Goal: Information Seeking & Learning: Learn about a topic

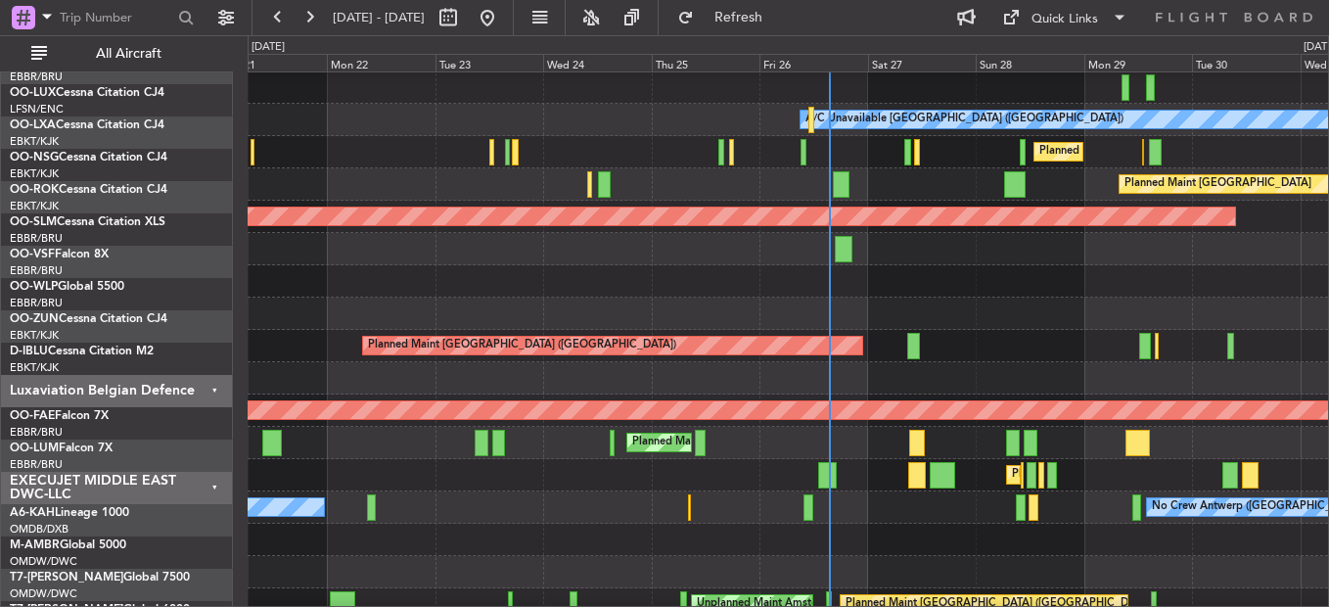
scroll to position [679, 0]
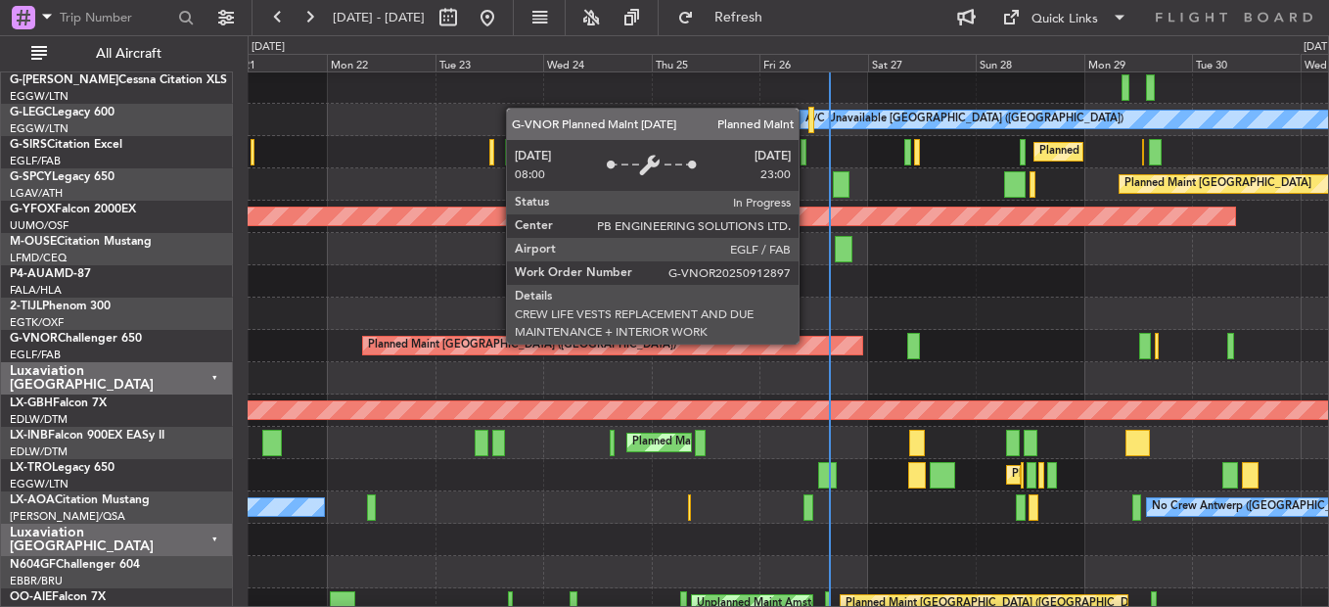
click at [808, 343] on div "Planned Maint [GEOGRAPHIC_DATA] ([GEOGRAPHIC_DATA])" at bounding box center [612, 346] width 498 height 18
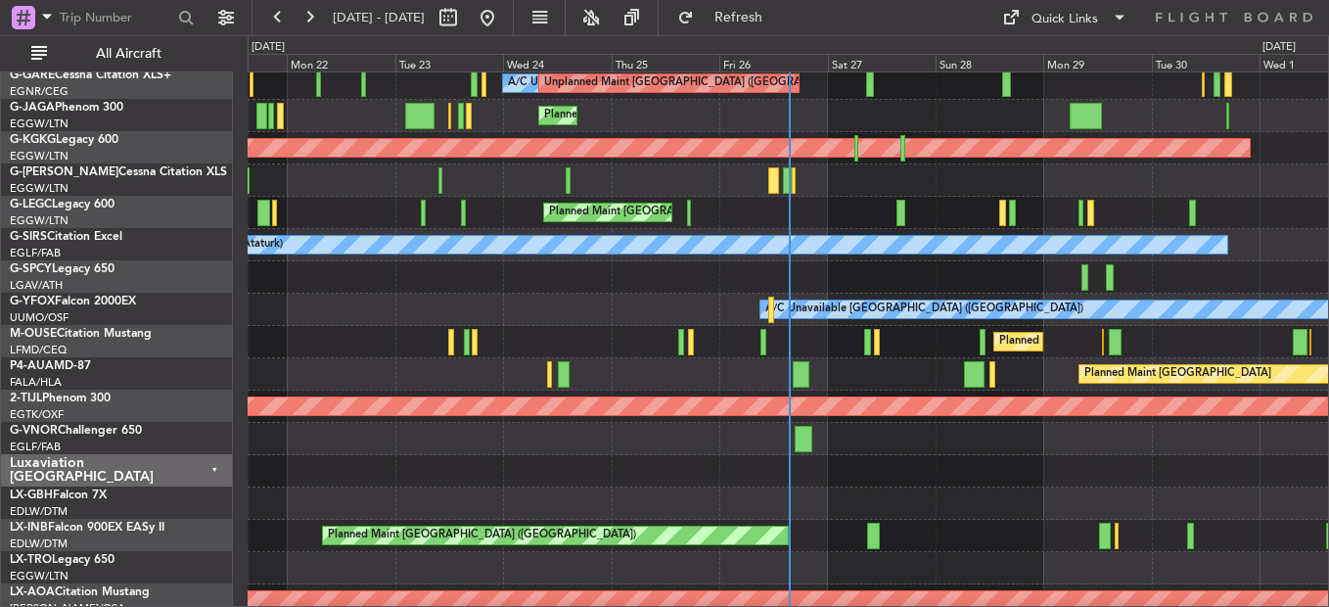
scroll to position [489, 0]
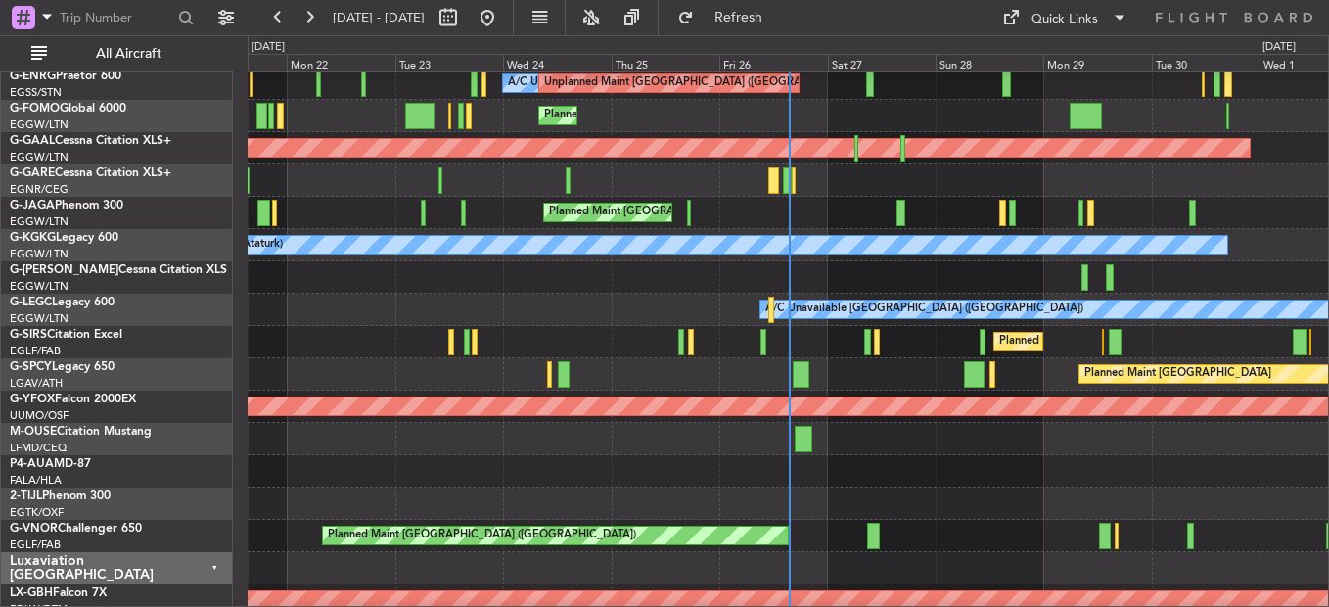
click at [83, 518] on div "EGTK/OXF Oxford ([GEOGRAPHIC_DATA])" at bounding box center [121, 513] width 222 height 17
click at [146, 521] on div "G-VNOR Challenger 650" at bounding box center [121, 529] width 222 height 18
click at [123, 526] on link "G-VNOR Challenger 650" at bounding box center [76, 529] width 132 height 12
click at [781, 67] on div "Fri 26" at bounding box center [774, 63] width 108 height 18
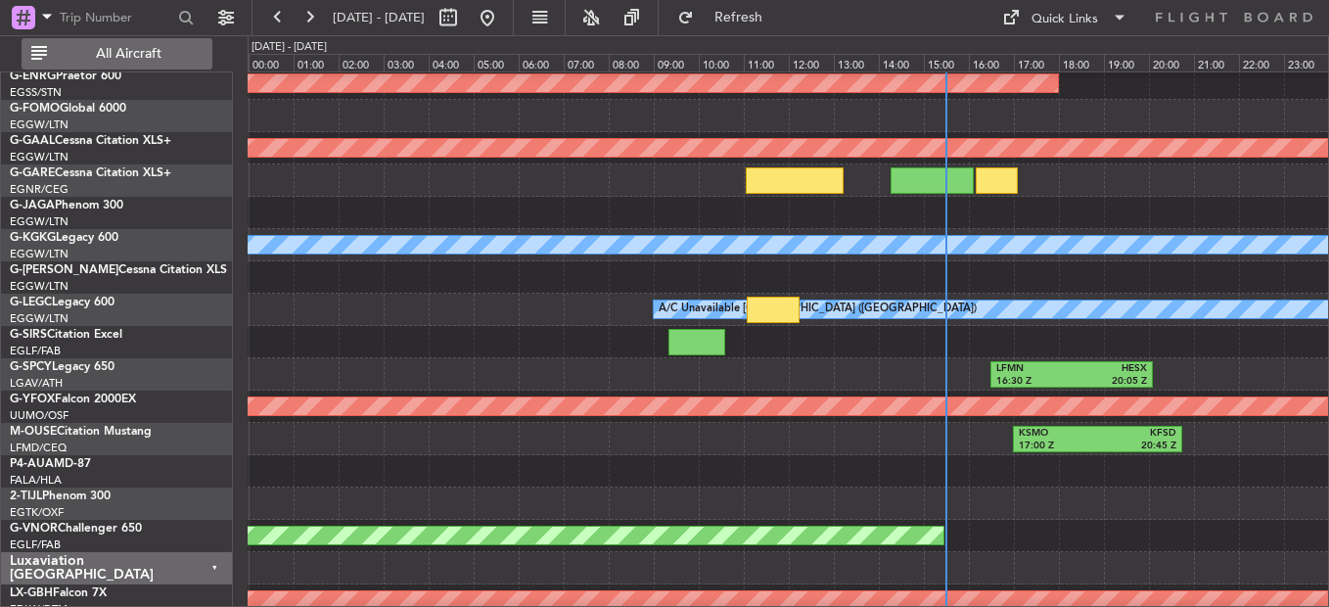
click at [137, 59] on span "All Aircraft" at bounding box center [129, 54] width 156 height 14
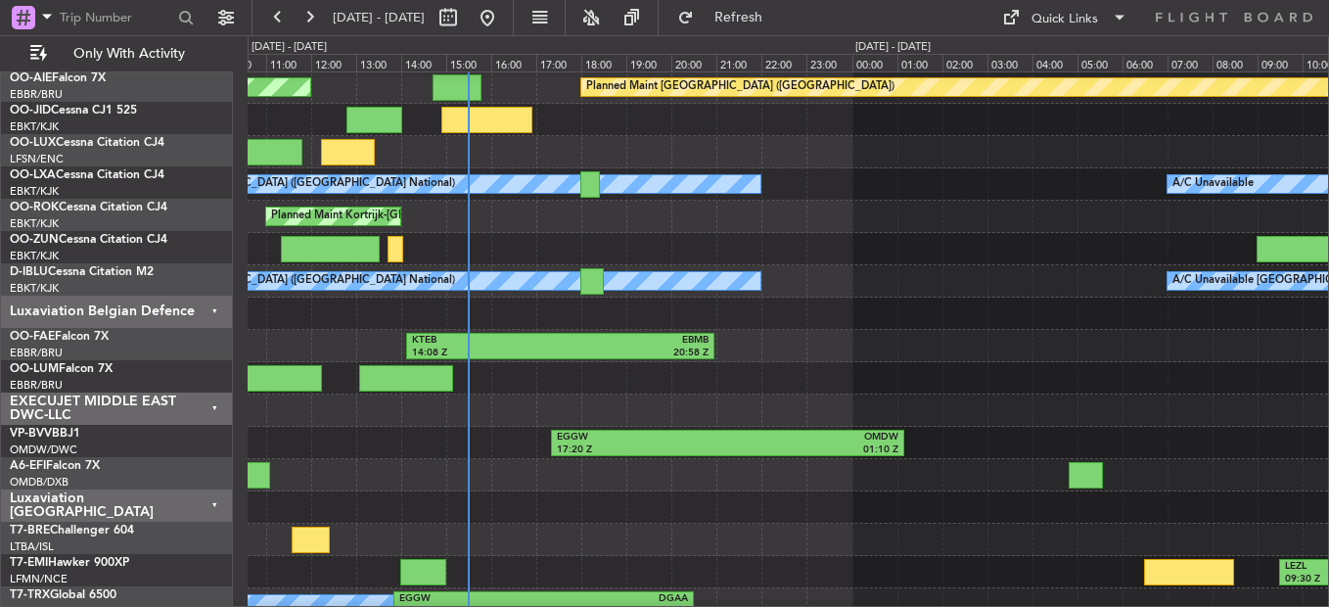
click at [610, 233] on div "Planned Maint Kortrijk-[GEOGRAPHIC_DATA]" at bounding box center [788, 217] width 1081 height 32
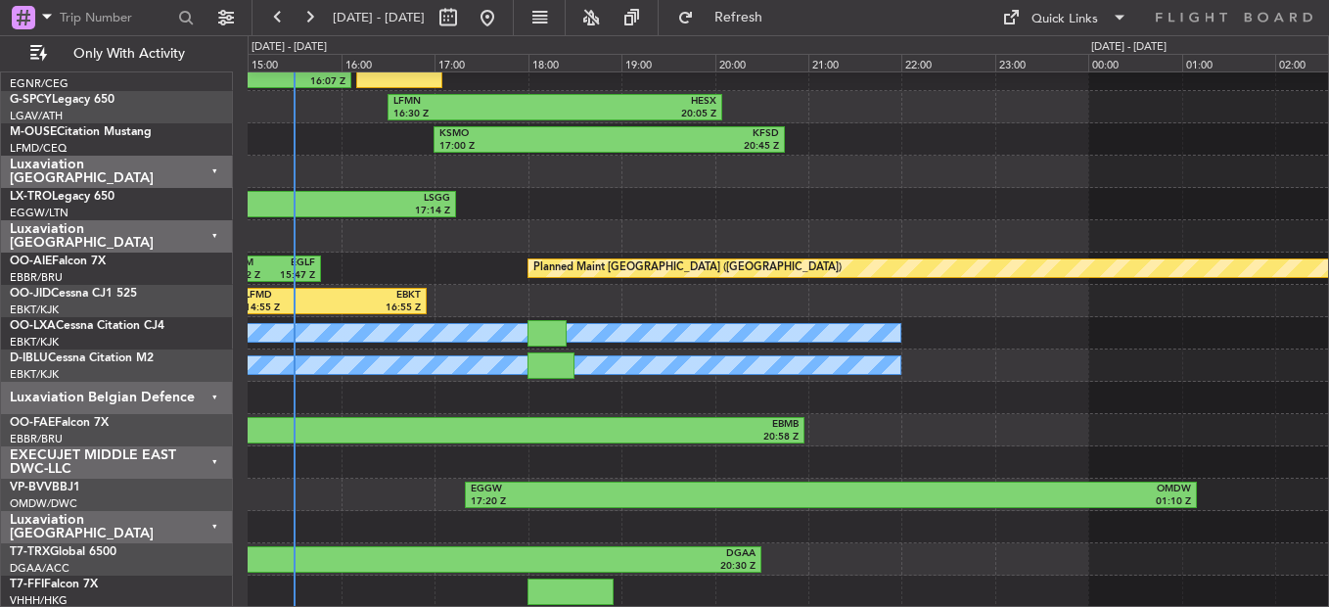
scroll to position [0, 0]
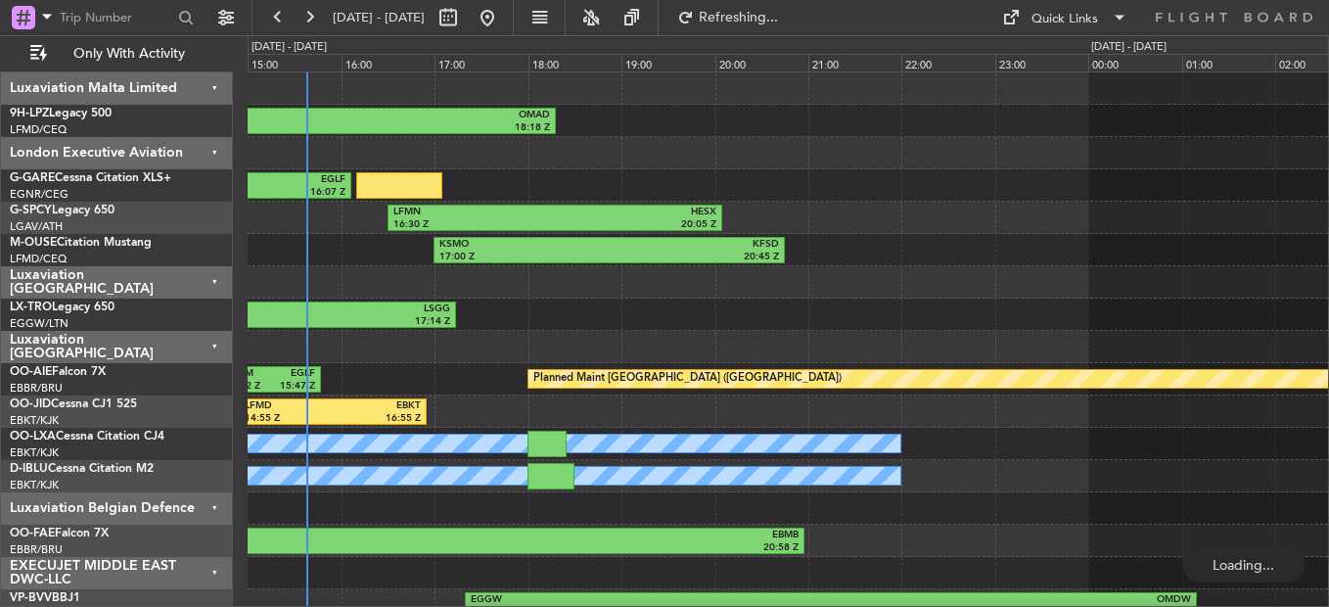
click at [1002, 263] on div "KSMO 17:00 Z KFSD 20:45 Z" at bounding box center [788, 250] width 1081 height 32
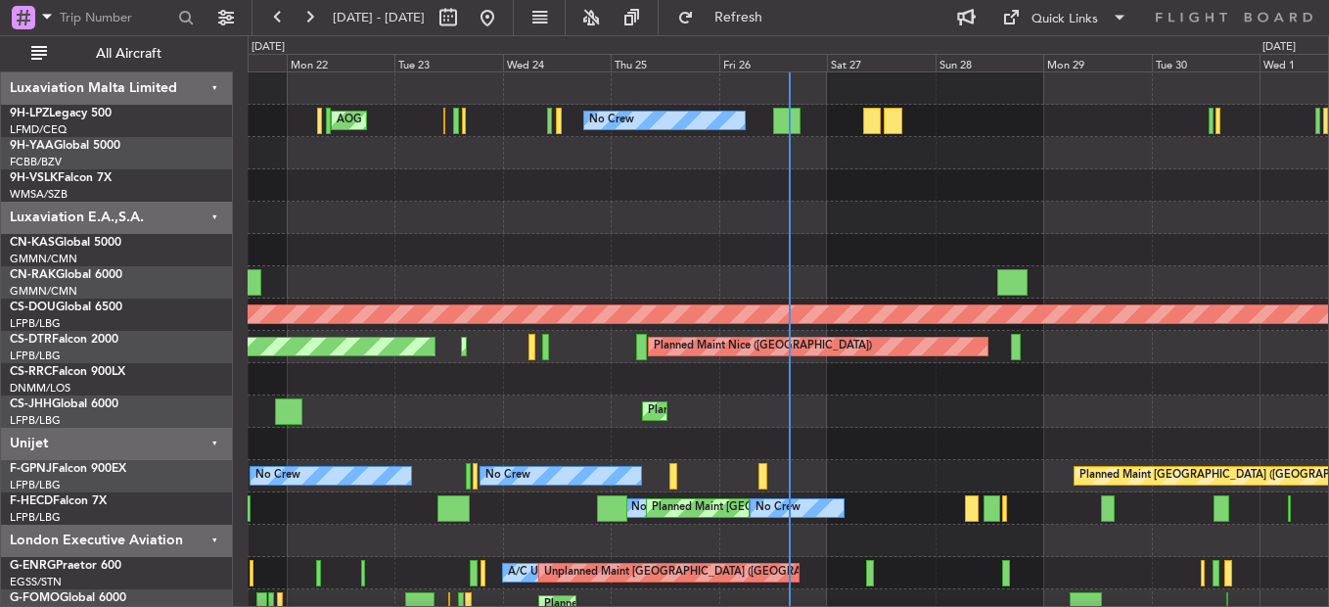
click at [725, 225] on div at bounding box center [788, 218] width 1081 height 32
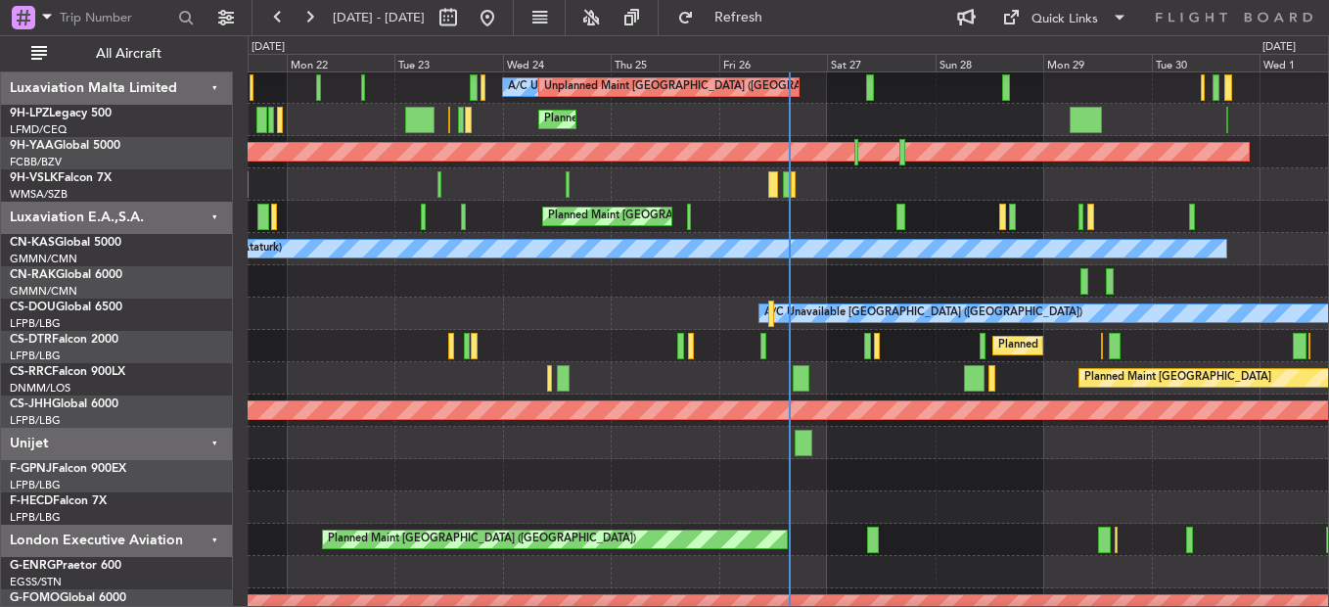
scroll to position [486, 0]
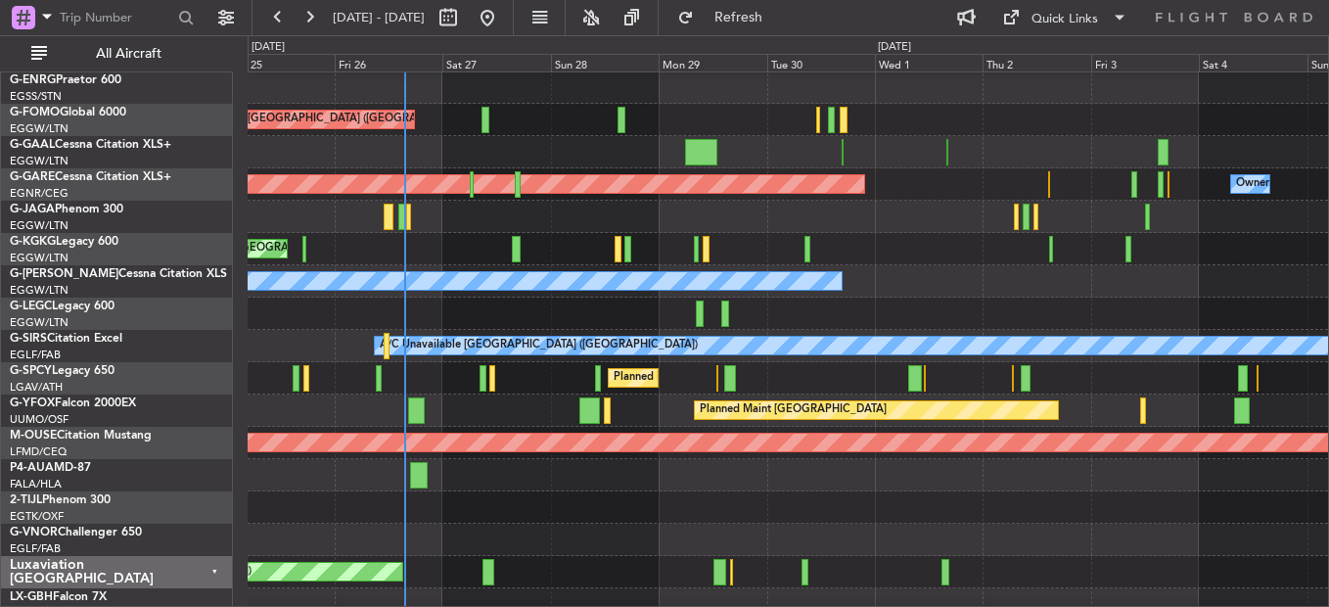
click at [522, 350] on div "A/C Unavailable [GEOGRAPHIC_DATA] ([GEOGRAPHIC_DATA])" at bounding box center [539, 345] width 318 height 29
